Goal: Navigation & Orientation: Find specific page/section

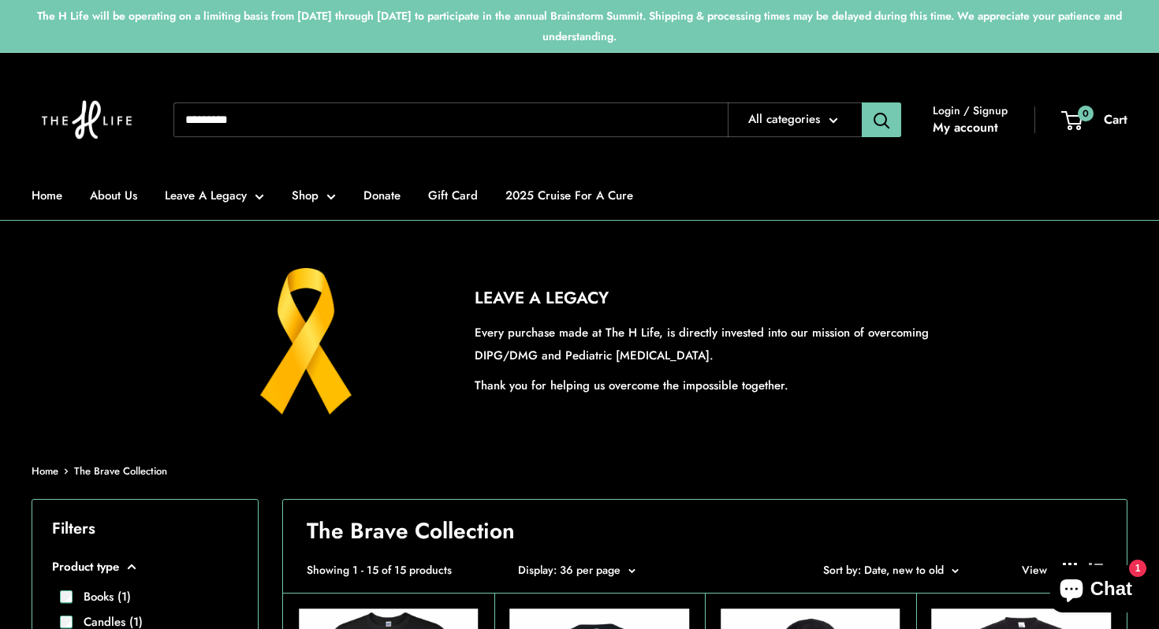
scroll to position [1451, 0]
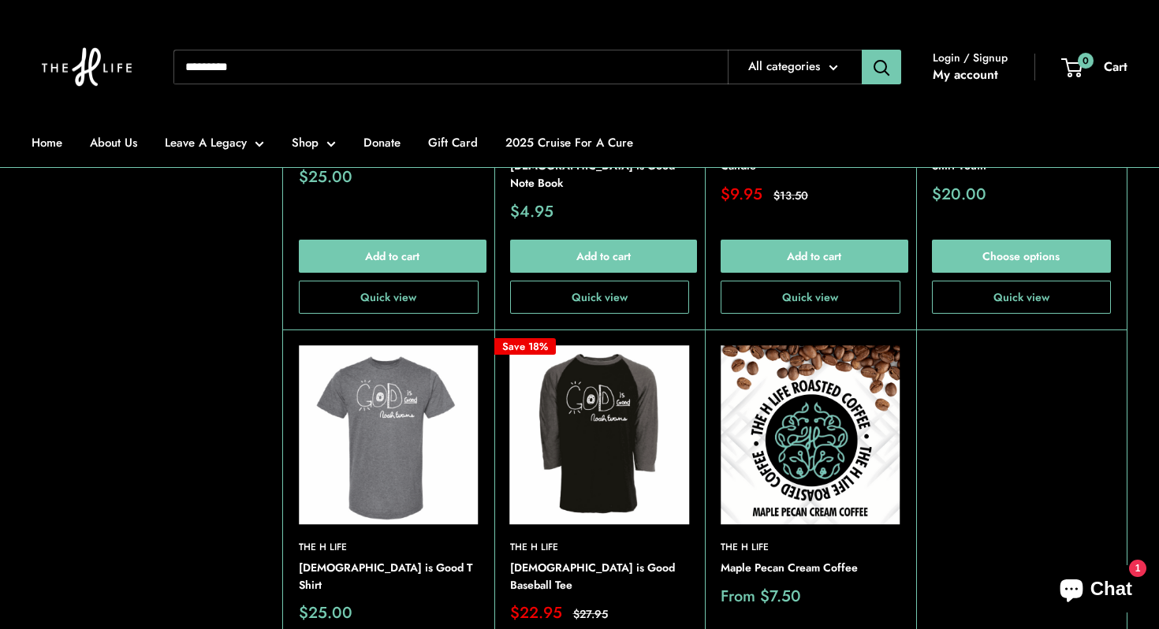
click at [84, 61] on img at bounding box center [87, 67] width 110 height 102
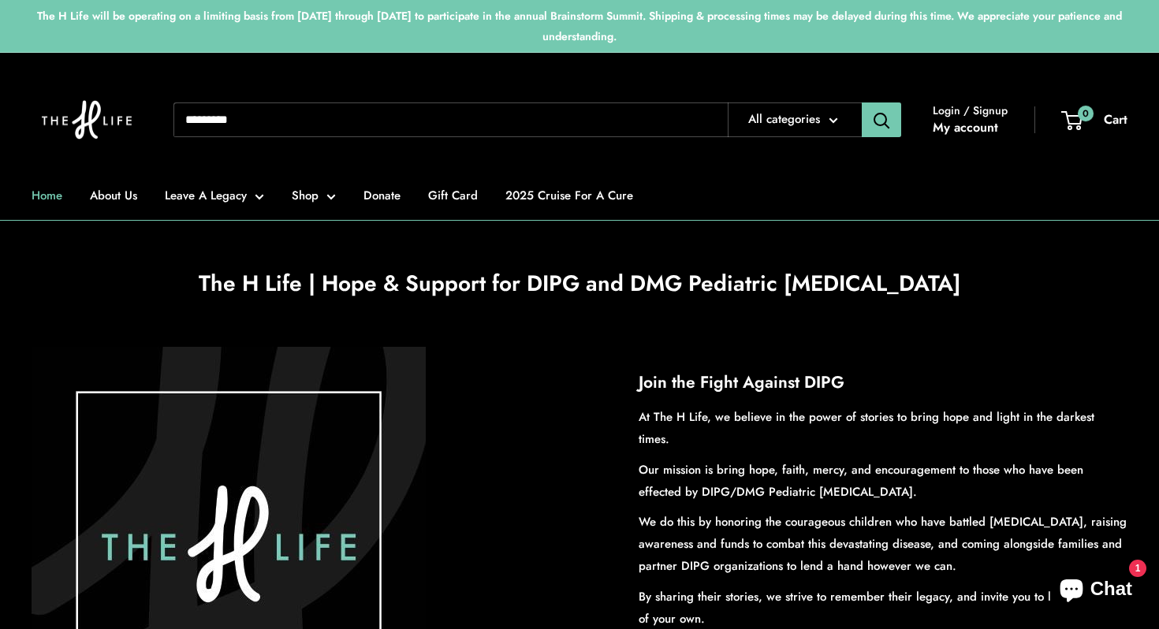
click at [41, 200] on link "Home" at bounding box center [47, 195] width 31 height 22
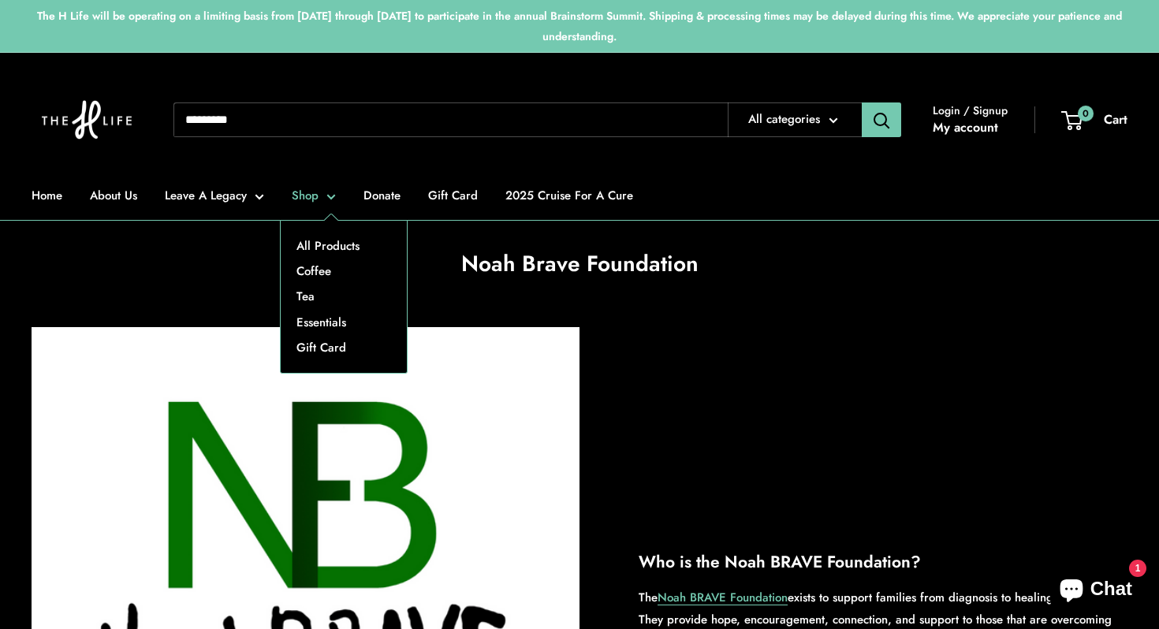
click at [330, 194] on link "Shop" at bounding box center [314, 195] width 44 height 22
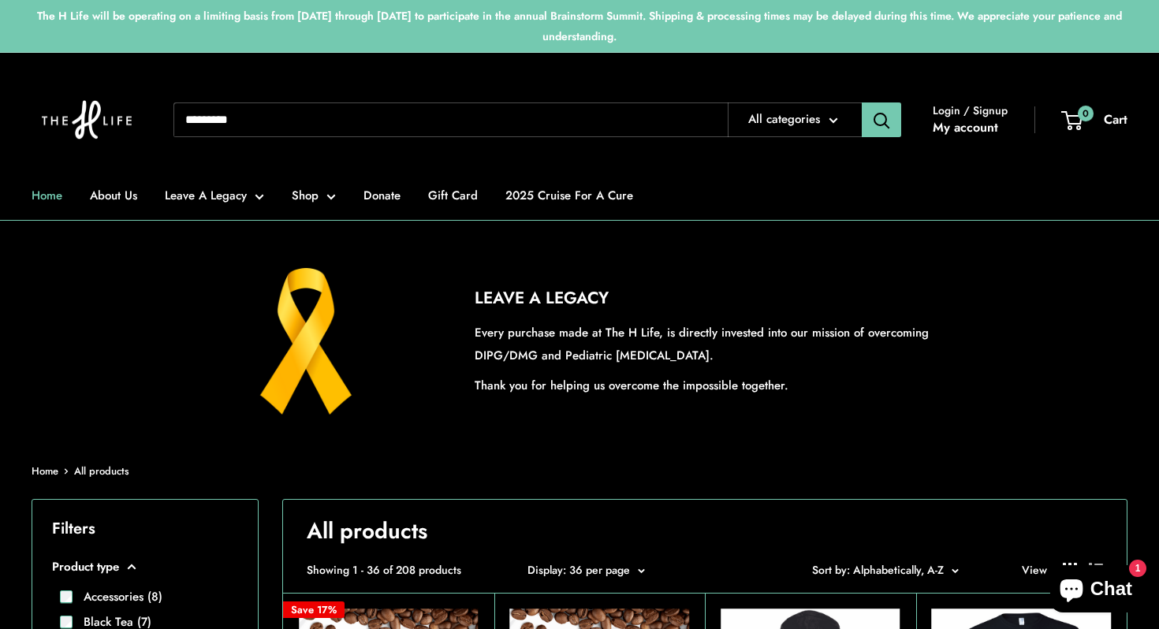
click at [50, 199] on link "Home" at bounding box center [47, 195] width 31 height 22
